Goal: Information Seeking & Learning: Check status

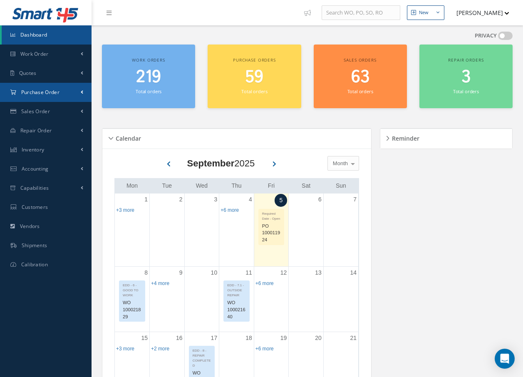
click at [54, 94] on span "Purchase Order" at bounding box center [40, 92] width 38 height 7
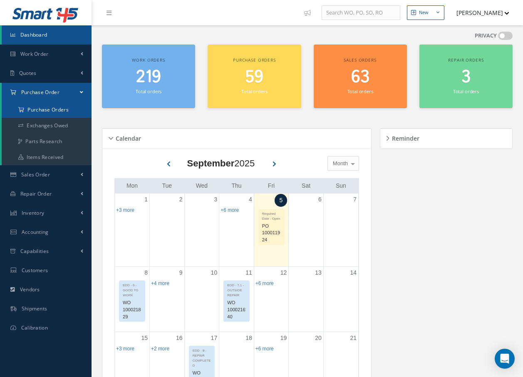
click at [54, 108] on a=1&status_id=2&status_id=3&status_id=5&collapsedFilters"] "Purchase Orders" at bounding box center [47, 110] width 90 height 16
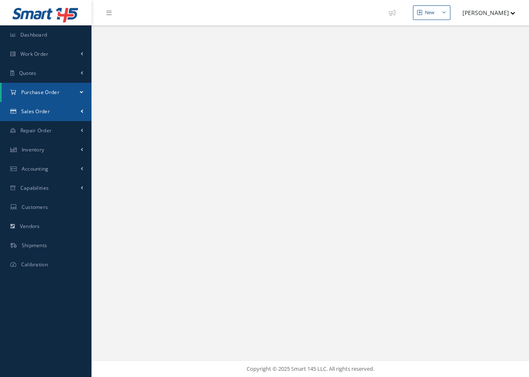
select select "25"
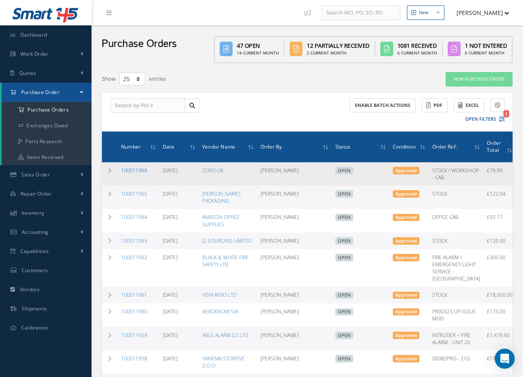
click at [136, 171] on link "100011966" at bounding box center [134, 170] width 26 height 7
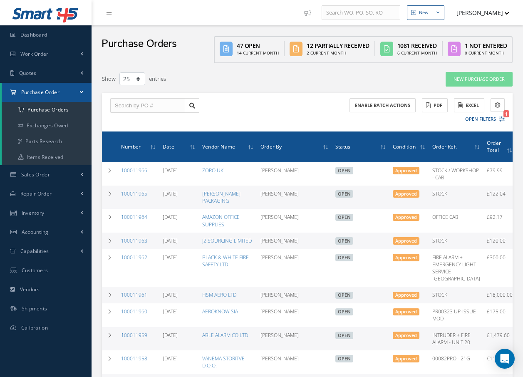
select select "25"
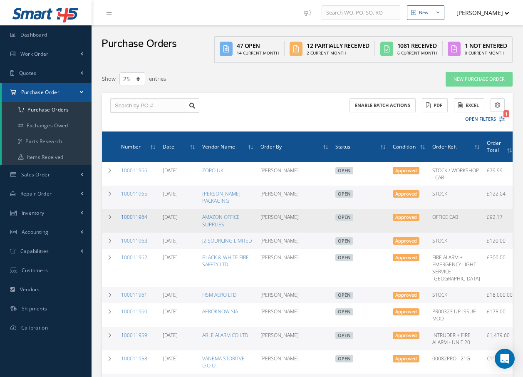
click at [131, 220] on link "100011964" at bounding box center [134, 216] width 26 height 7
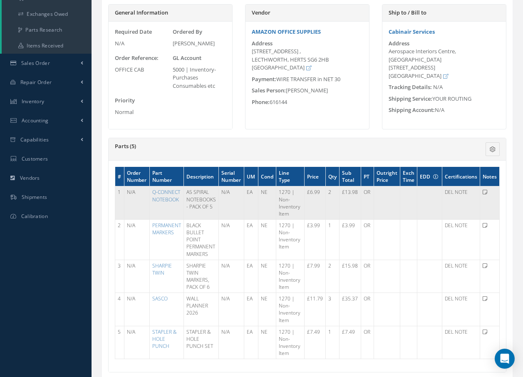
scroll to position [125, 0]
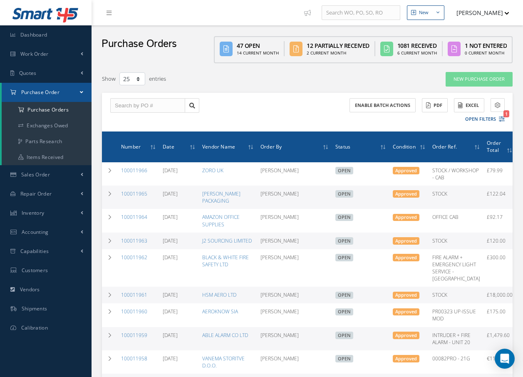
select select "25"
click at [124, 244] on link "100011963" at bounding box center [134, 240] width 26 height 7
select select "25"
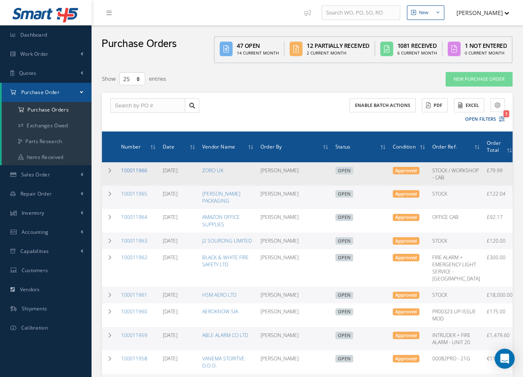
click at [143, 171] on link "100011966" at bounding box center [134, 170] width 26 height 7
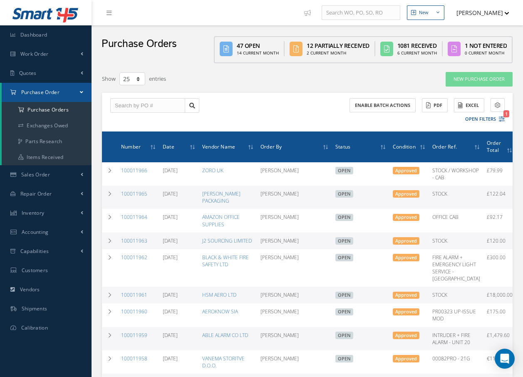
select select "25"
click at [111, 12] on icon at bounding box center [108, 13] width 5 height 6
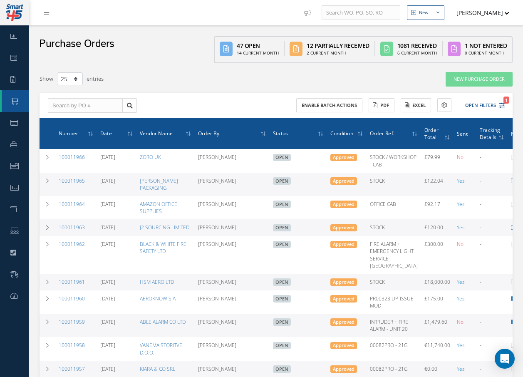
click at [47, 11] on icon at bounding box center [46, 13] width 5 height 6
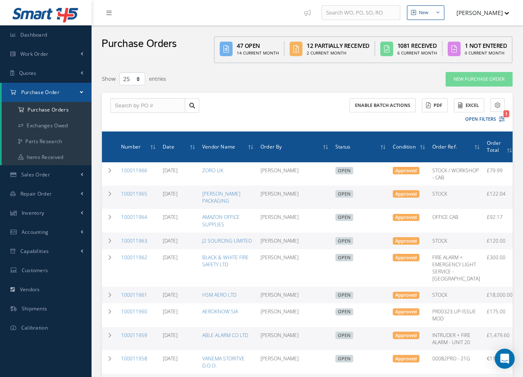
click at [47, 11] on icon at bounding box center [45, 14] width 6 height 9
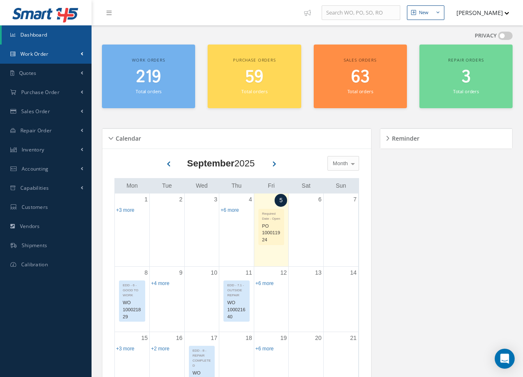
click at [49, 53] on link "Work Order" at bounding box center [45, 53] width 91 height 19
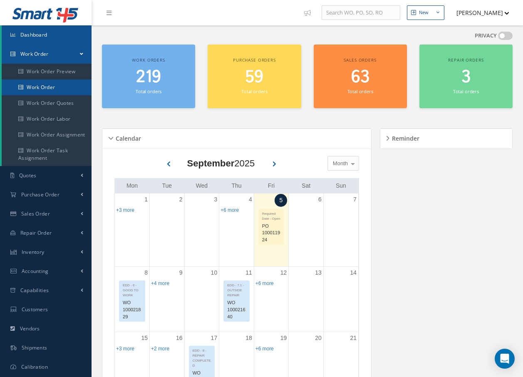
click at [46, 89] on link "Work Order" at bounding box center [47, 87] width 90 height 16
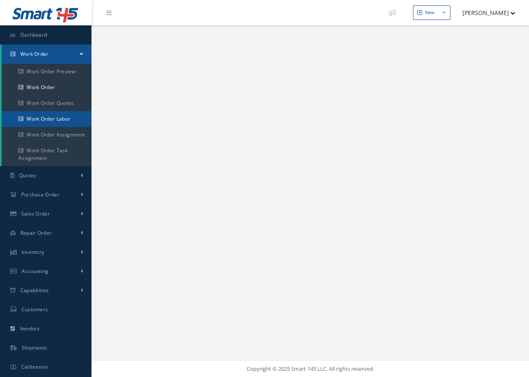
select select "25"
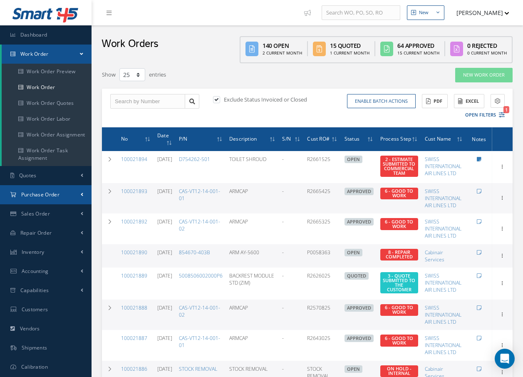
click at [41, 195] on span "Purchase Order" at bounding box center [40, 194] width 38 height 7
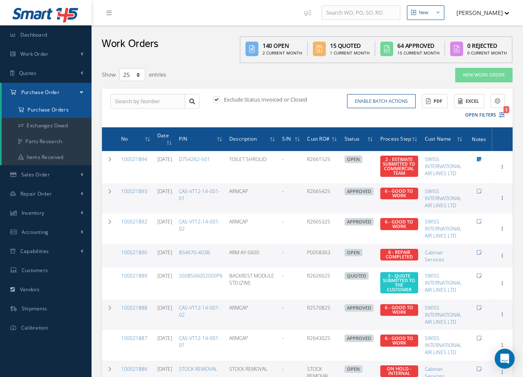
click at [52, 107] on a=1&status_id=2&status_id=3&status_id=5&collapsedFilters"] "Purchase Orders" at bounding box center [47, 110] width 90 height 16
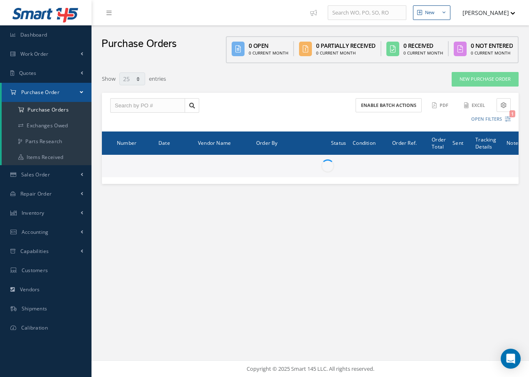
select select "25"
